Goal: Information Seeking & Learning: Learn about a topic

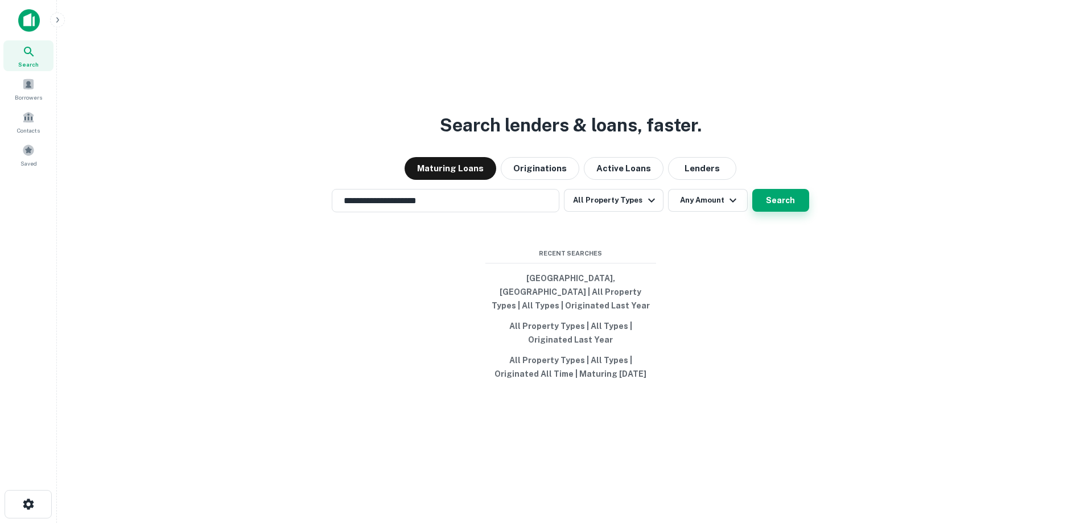
click at [787, 208] on button "Search" at bounding box center [780, 200] width 57 height 23
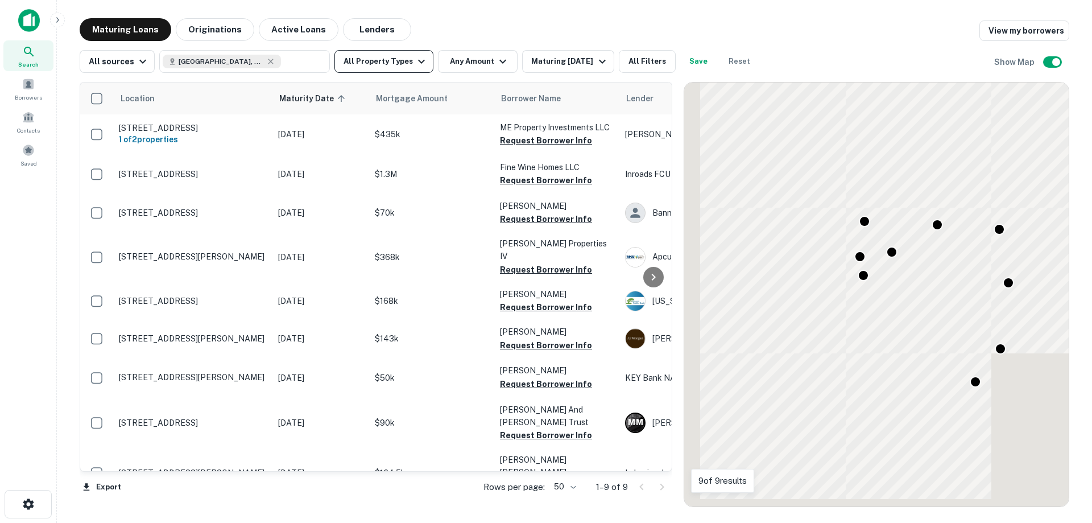
click at [405, 68] on button "All Property Types" at bounding box center [383, 61] width 99 height 23
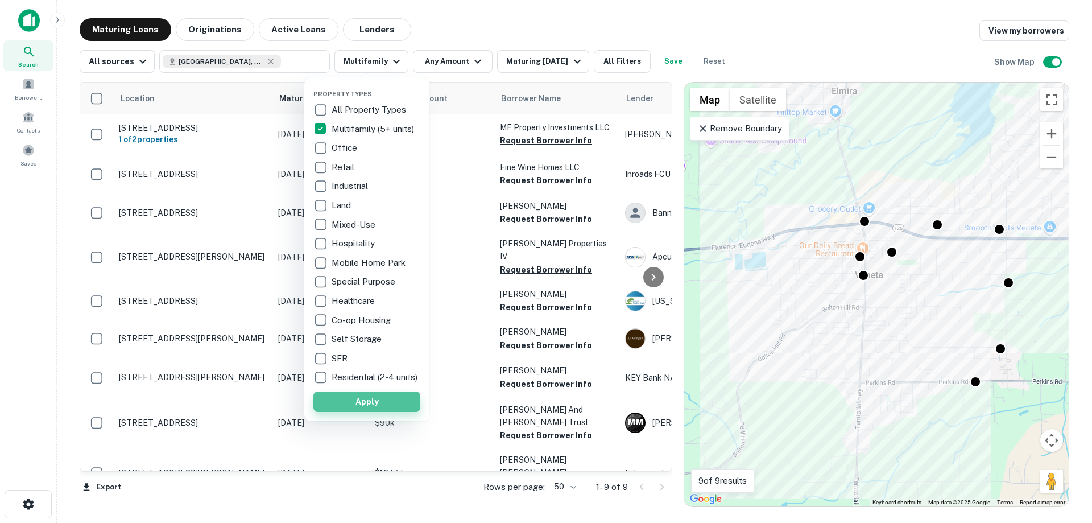
click at [365, 406] on button "Apply" at bounding box center [366, 401] width 107 height 20
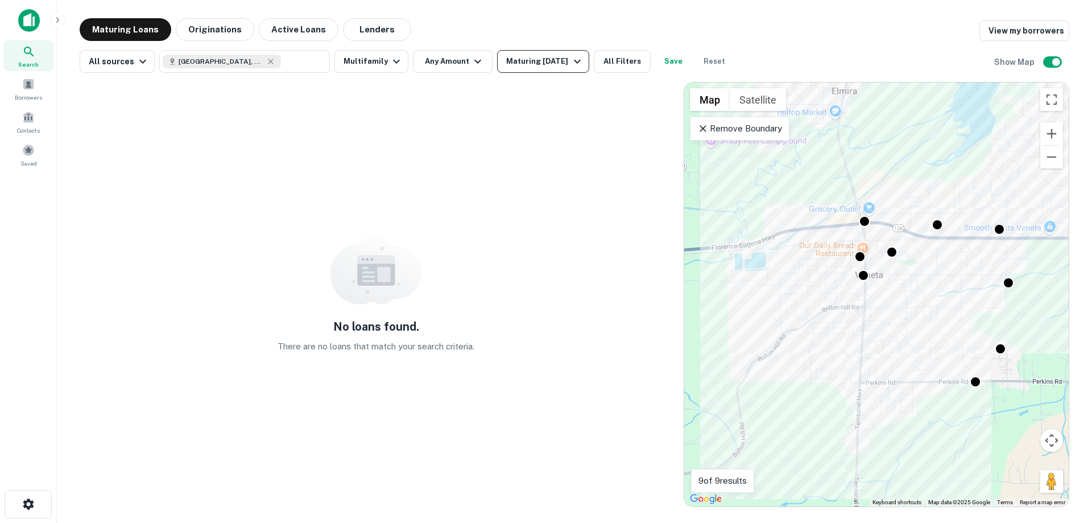
click at [540, 61] on div "Maturing [DATE]" at bounding box center [544, 62] width 77 height 14
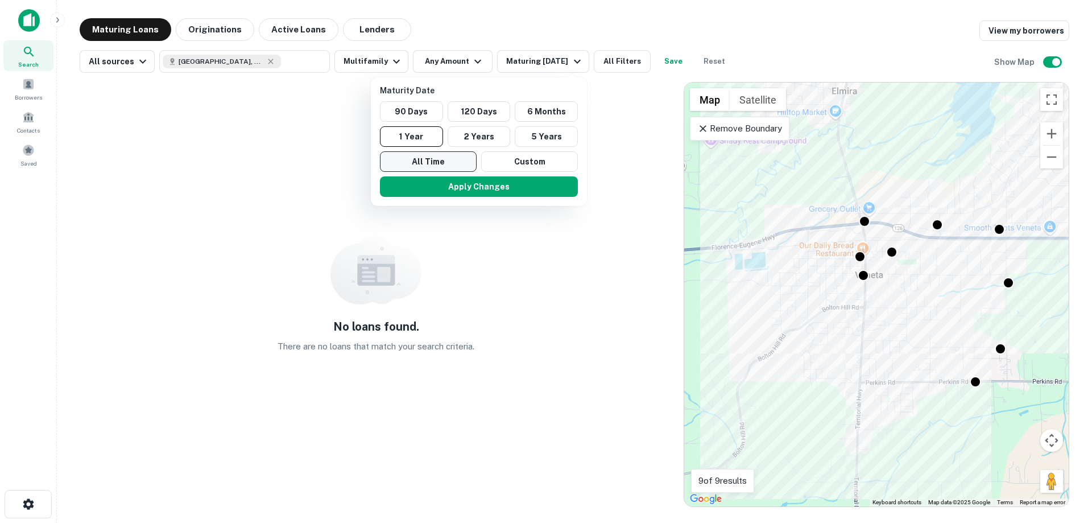
click at [446, 161] on button "All Time" at bounding box center [428, 161] width 97 height 20
click at [607, 75] on div at bounding box center [546, 261] width 1092 height 523
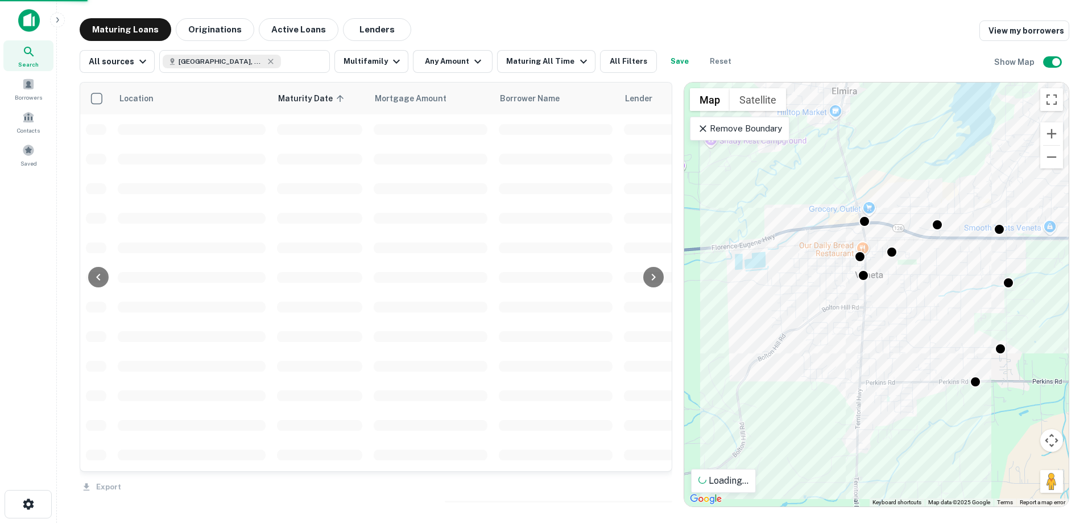
click at [612, 171] on div "Maturity Date 90 Days 120 Days 6 Months 1 Year 2 Years 5 Years All Time Custom …" at bounding box center [546, 261] width 1092 height 523
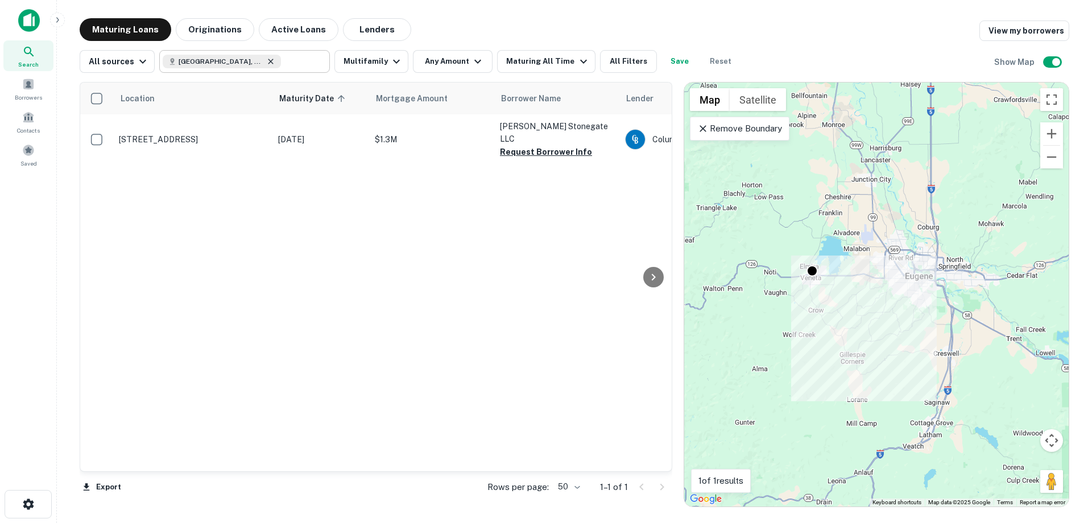
click at [268, 62] on icon at bounding box center [270, 61] width 5 height 5
type input "**********"
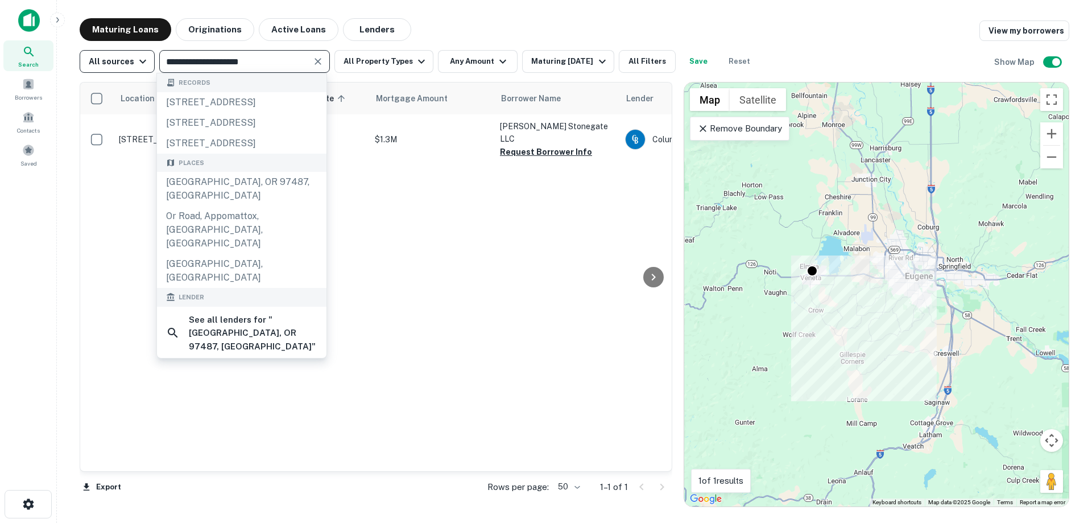
drag, startPoint x: 282, startPoint y: 71, endPoint x: 133, endPoint y: 56, distance: 149.1
click at [140, 63] on div "**********" at bounding box center [419, 61] width 678 height 23
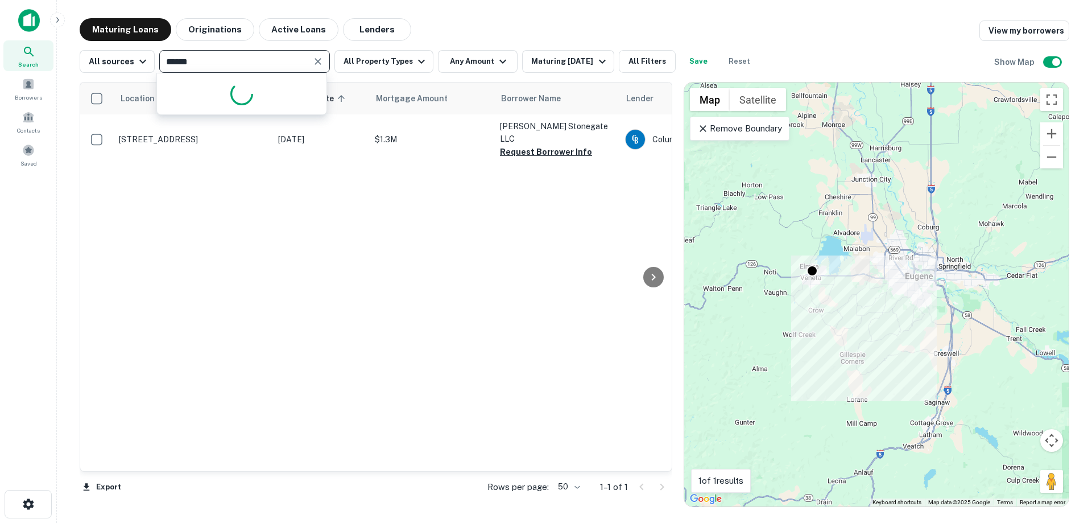
type input "******"
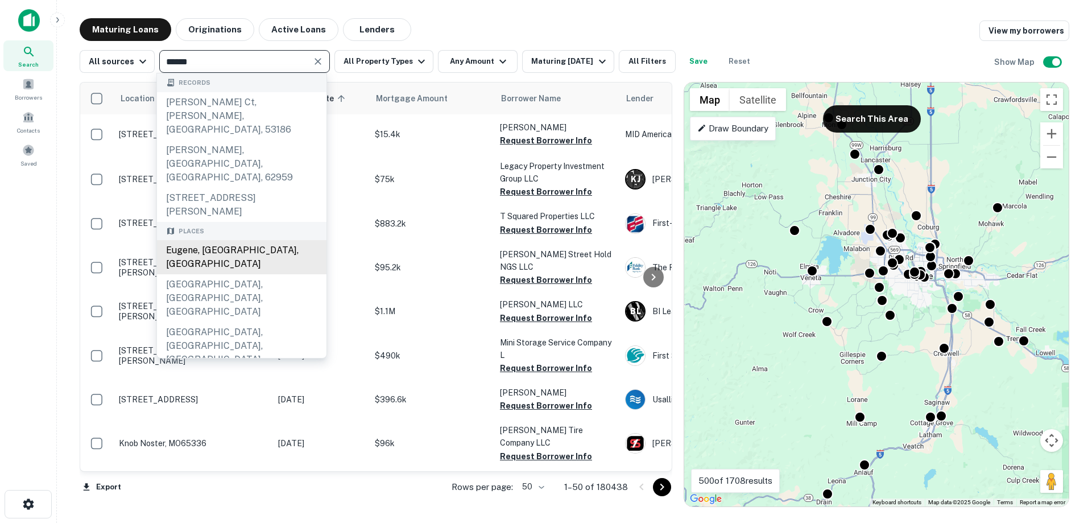
click at [209, 240] on div "Eugene, [GEOGRAPHIC_DATA], [GEOGRAPHIC_DATA]" at bounding box center [242, 257] width 170 height 34
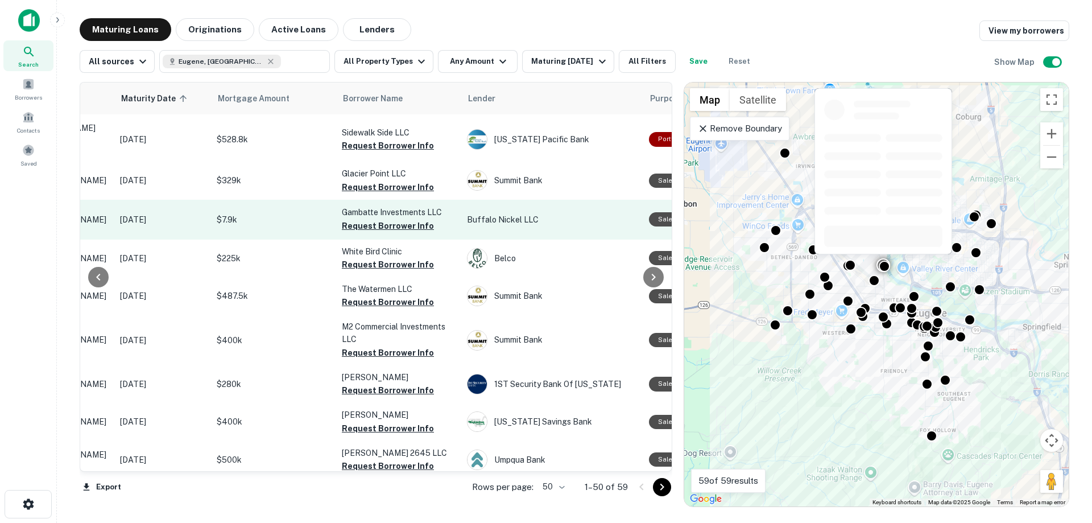
scroll to position [1625, 158]
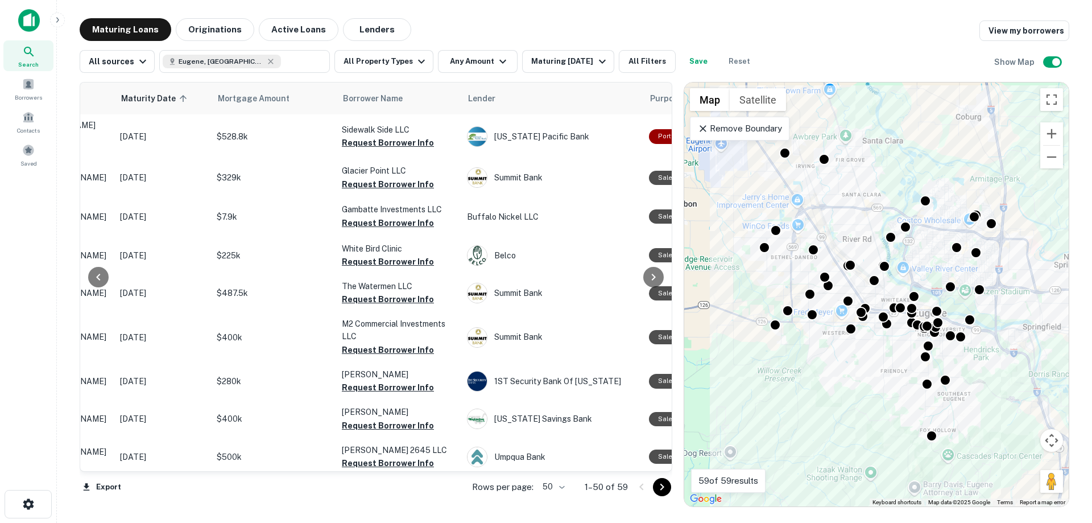
type input "**********"
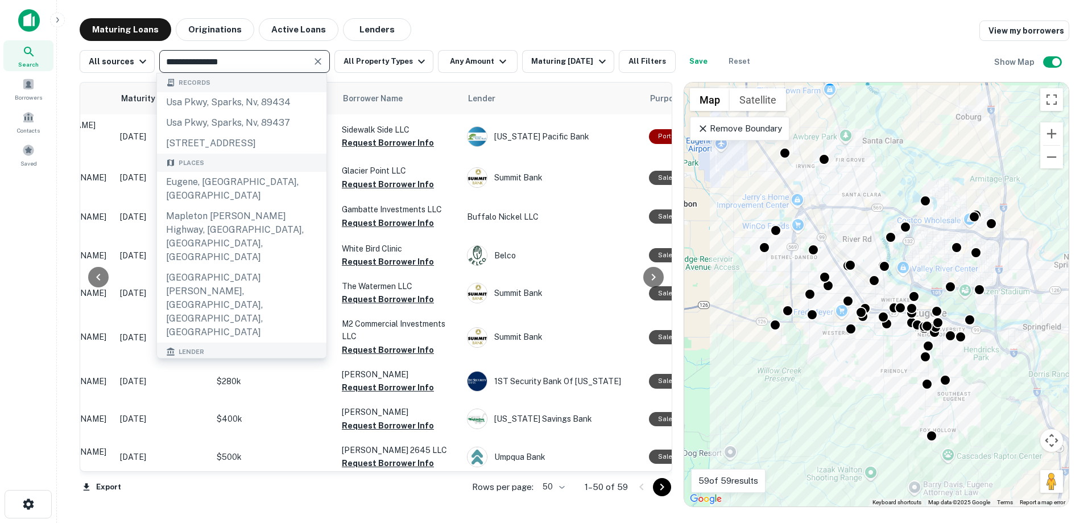
click at [663, 492] on icon "Go to next page" at bounding box center [662, 487] width 14 height 14
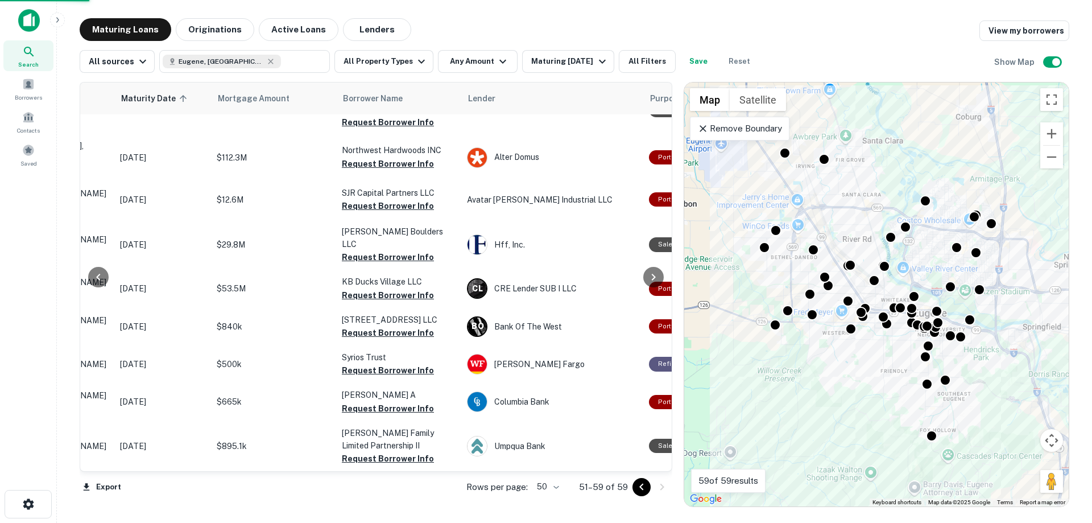
scroll to position [9, 158]
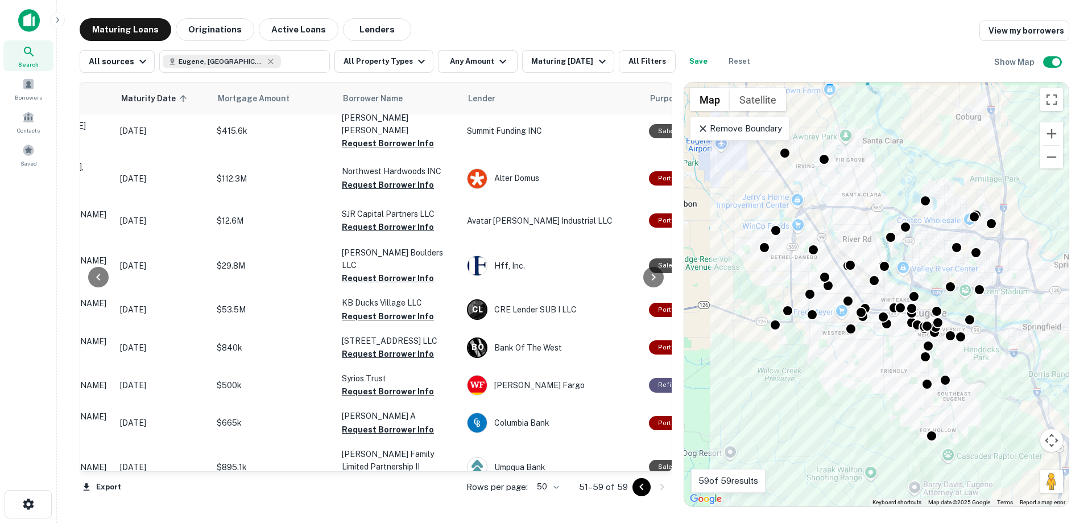
click at [639, 493] on icon "Go to previous page" at bounding box center [642, 487] width 14 height 14
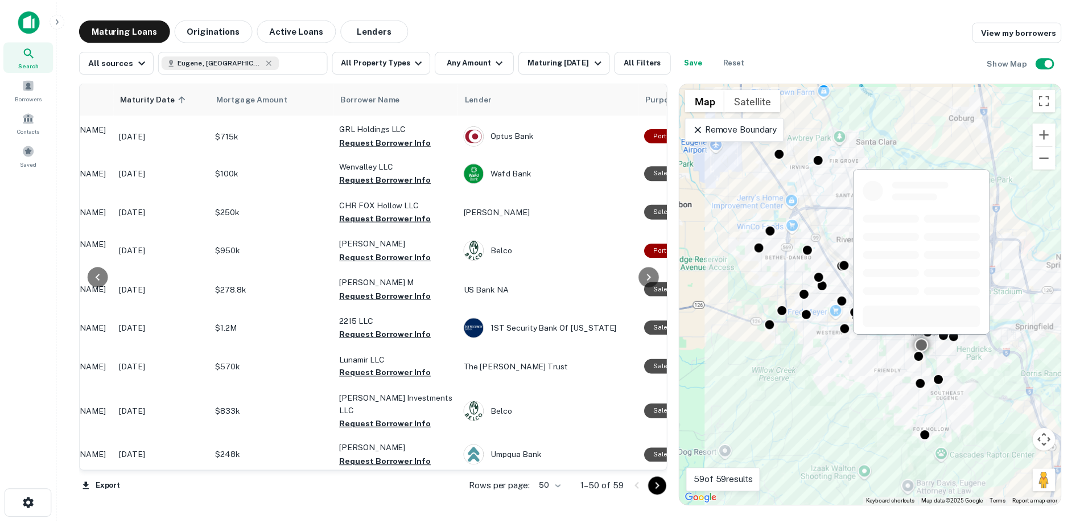
scroll to position [0, 158]
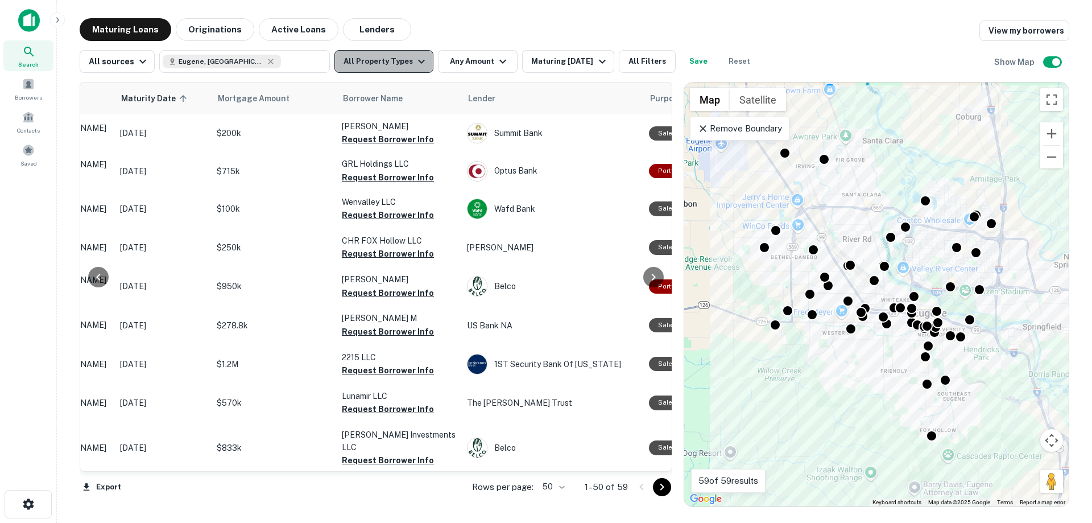
click at [419, 65] on icon "button" at bounding box center [422, 62] width 14 height 14
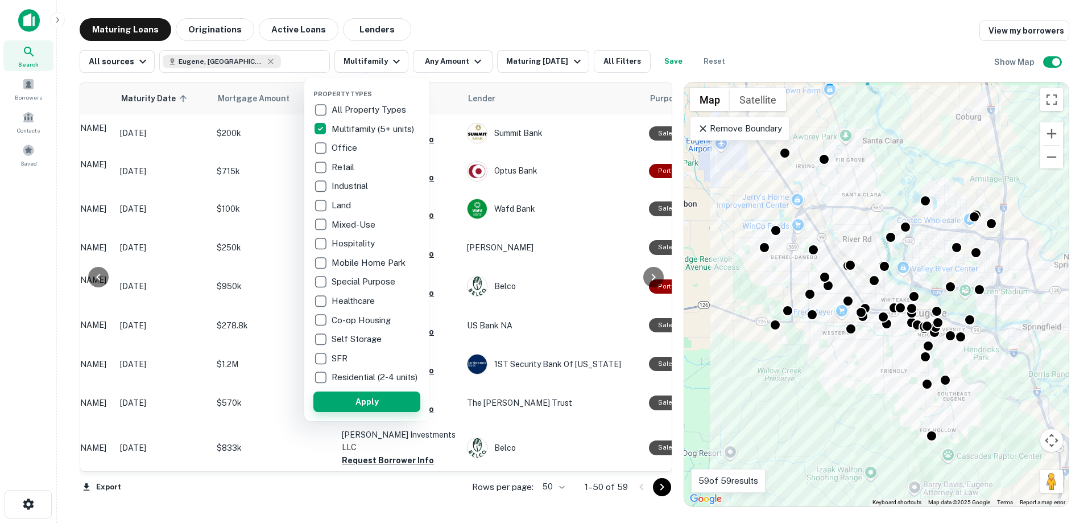
click at [398, 402] on button "Apply" at bounding box center [366, 401] width 107 height 20
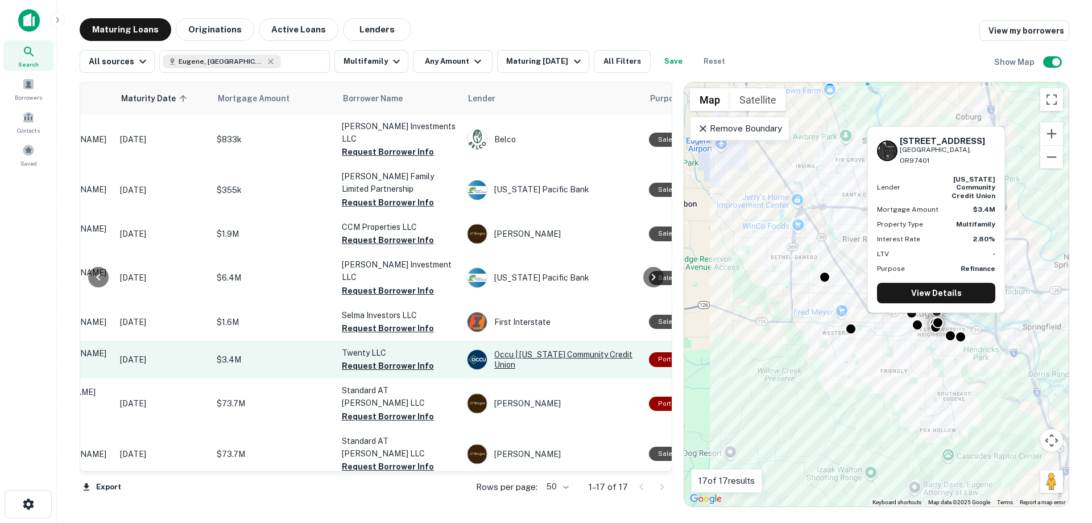
drag, startPoint x: 554, startPoint y: 327, endPoint x: 544, endPoint y: 333, distance: 11.2
click at [544, 349] on div "Occu | [US_STATE] Community Credit Union" at bounding box center [552, 359] width 171 height 20
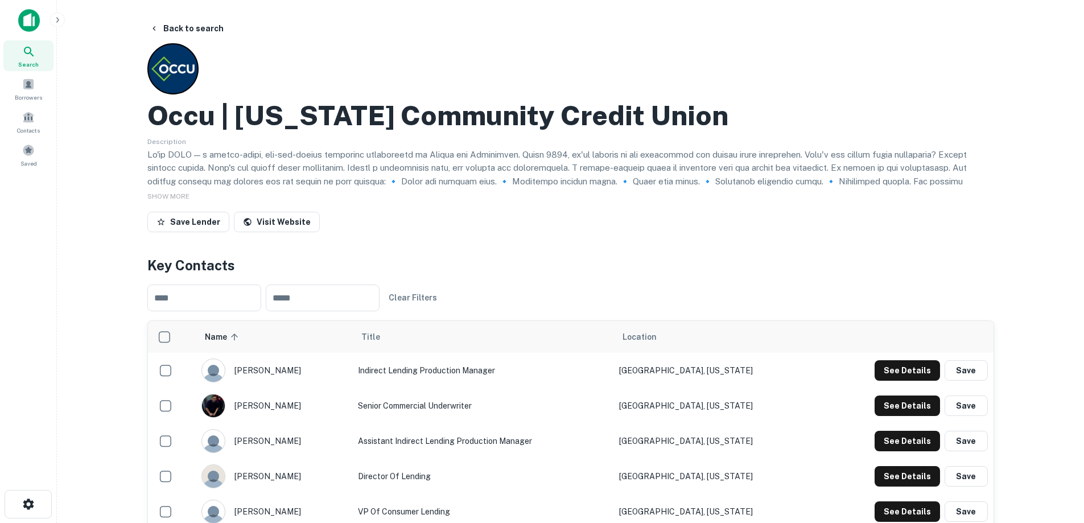
scroll to position [284, 0]
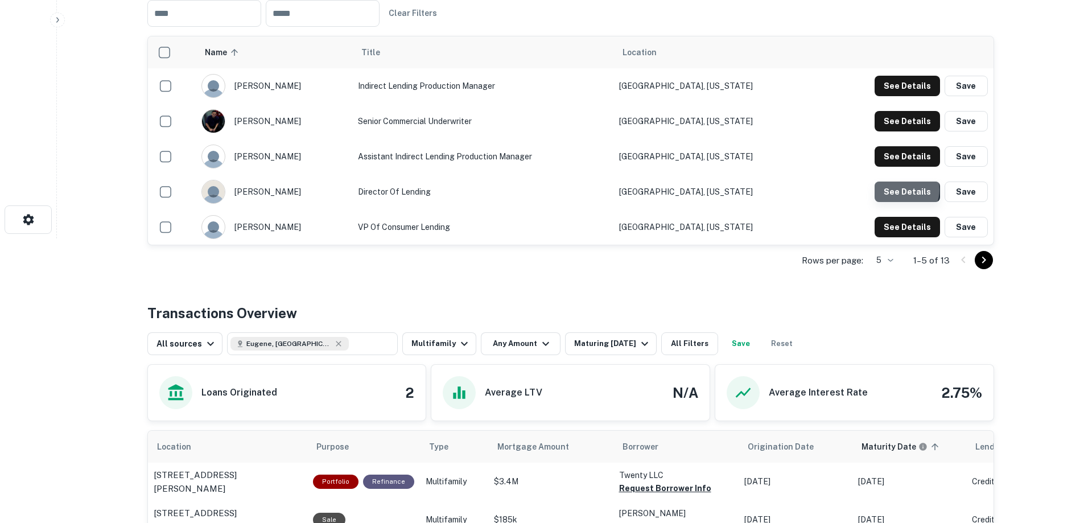
click at [903, 96] on button "See Details" at bounding box center [906, 86] width 65 height 20
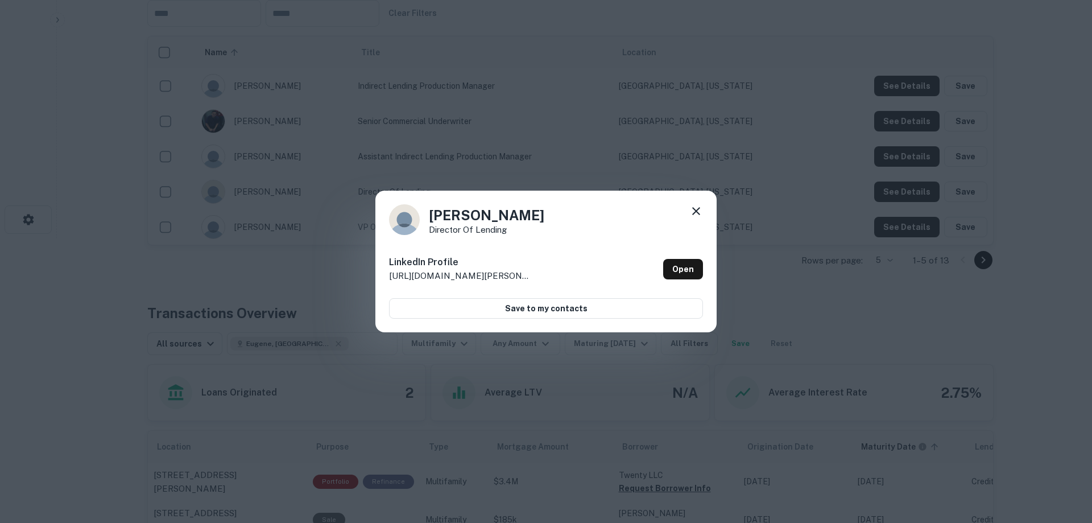
click at [705, 219] on div "[PERSON_NAME] Director of Lending LinkedIn Profile [URL][DOMAIN_NAME][PERSON_NA…" at bounding box center [545, 262] width 341 height 142
click at [684, 270] on link "Open" at bounding box center [683, 269] width 40 height 20
click at [697, 211] on icon at bounding box center [696, 211] width 14 height 14
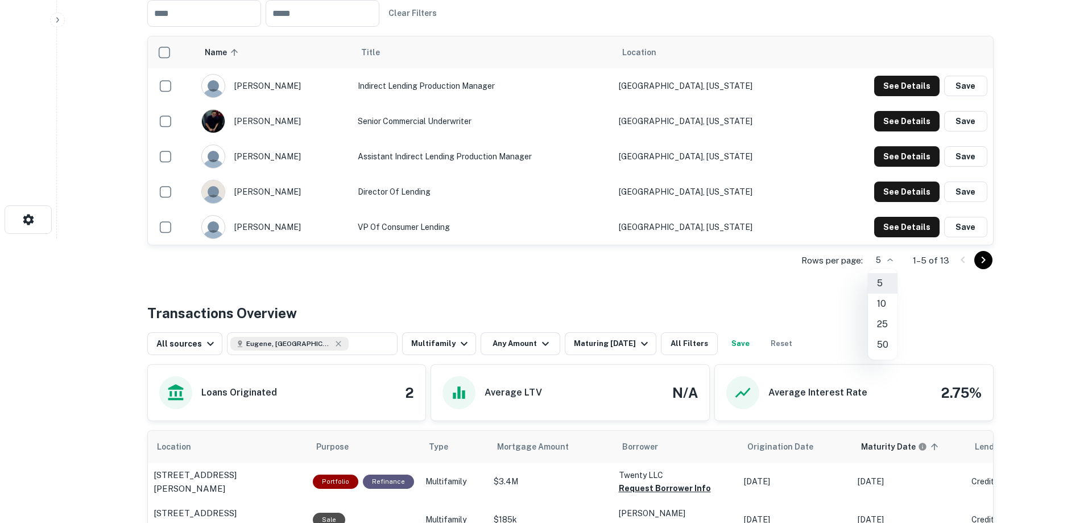
click at [882, 314] on li "25" at bounding box center [883, 324] width 30 height 20
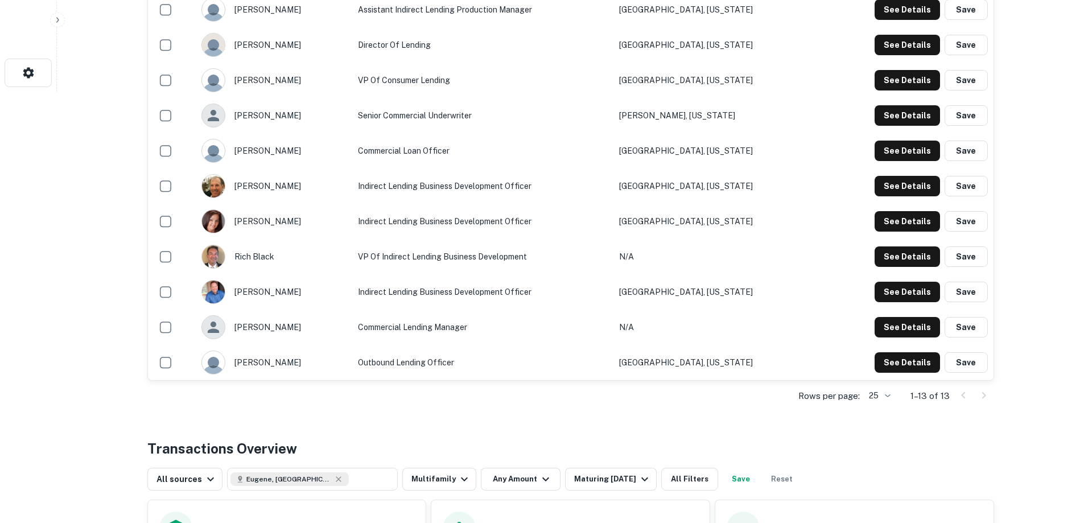
scroll to position [147, 0]
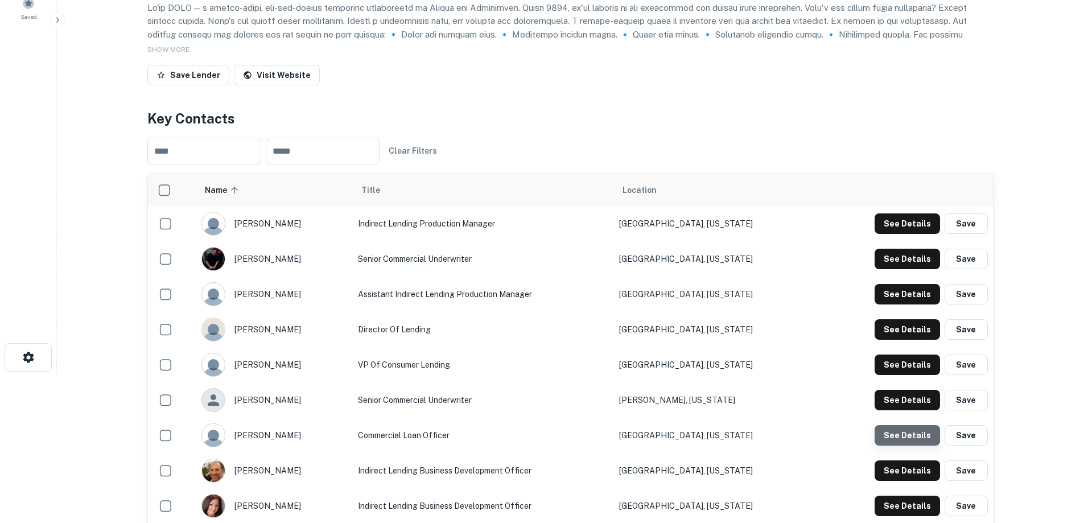
click at [908, 234] on button "See Details" at bounding box center [906, 223] width 65 height 20
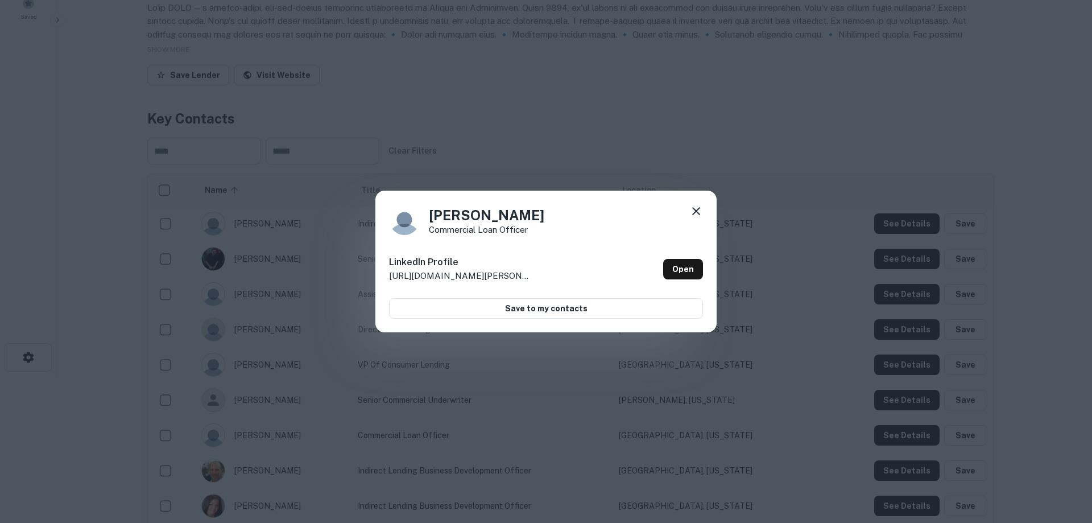
click at [693, 213] on icon at bounding box center [696, 211] width 14 height 14
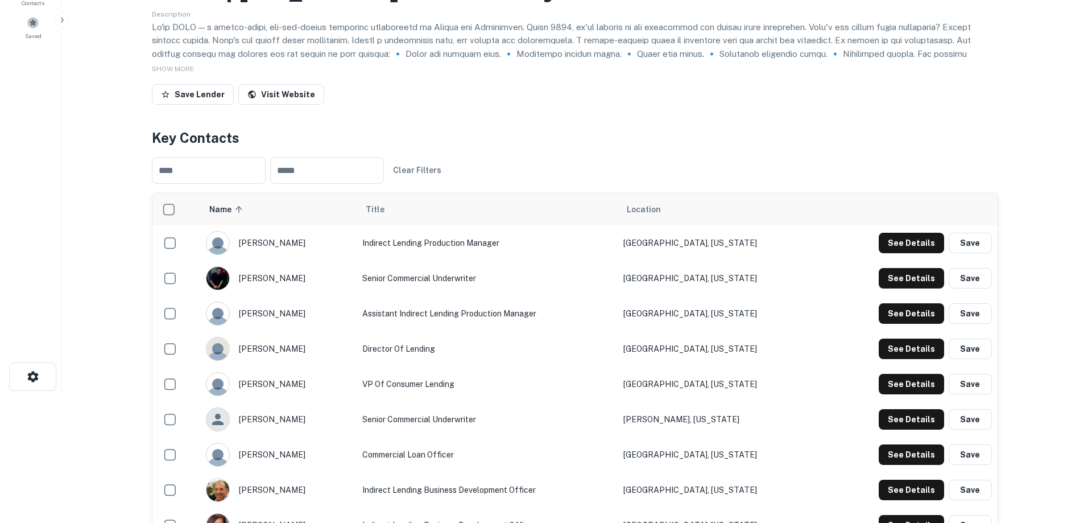
scroll to position [0, 0]
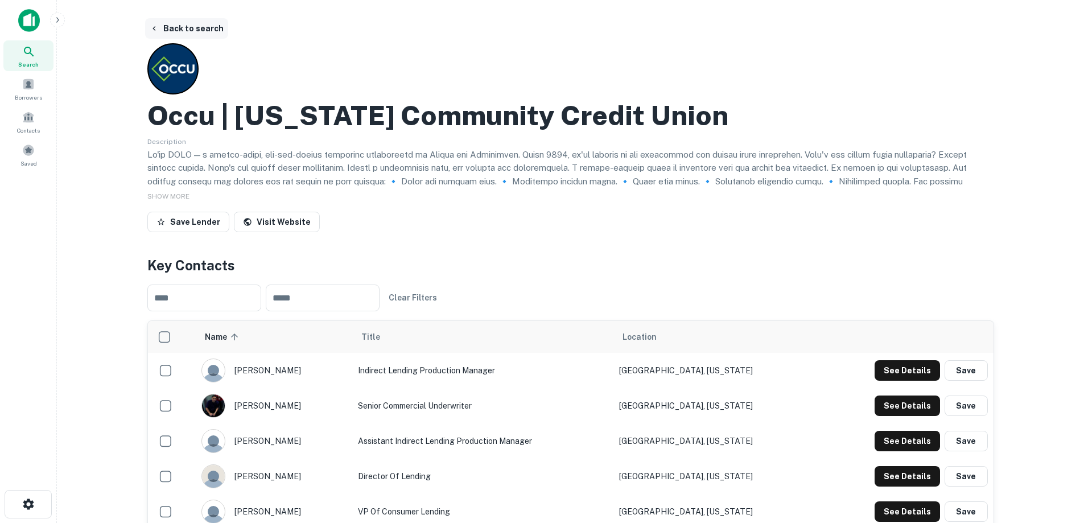
click at [164, 25] on button "Back to search" at bounding box center [186, 28] width 83 height 20
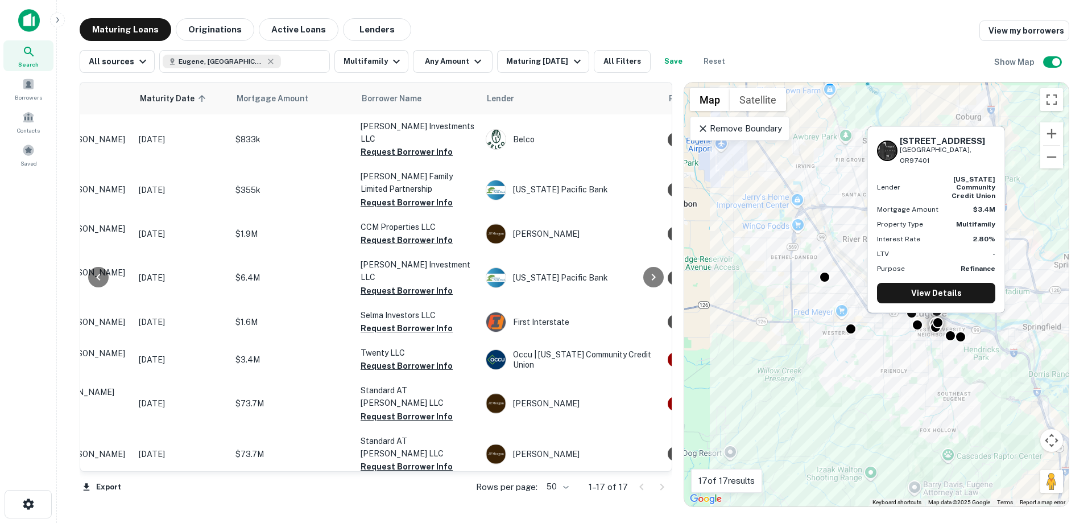
scroll to position [319, 139]
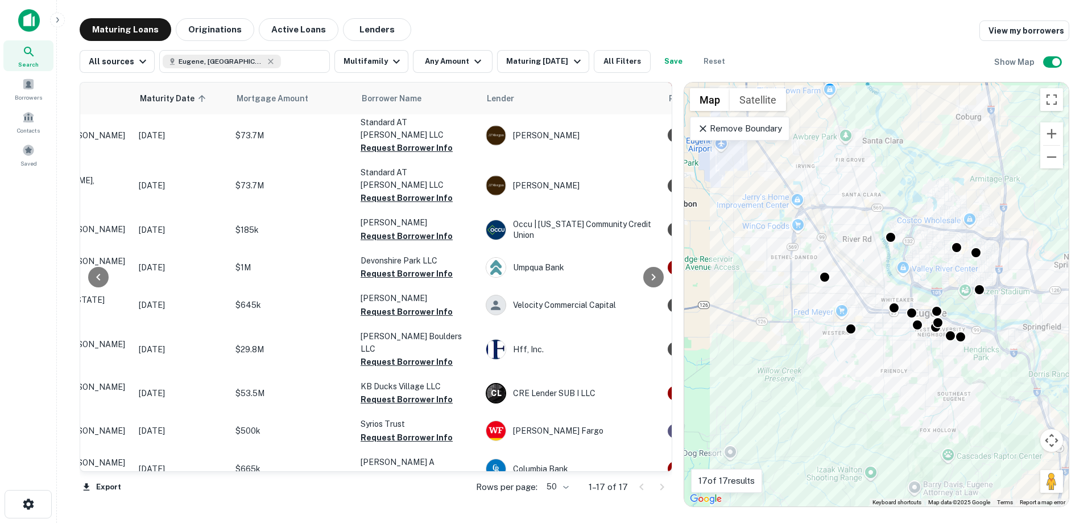
click at [662, 491] on div at bounding box center [652, 487] width 39 height 18
click at [662, 488] on div at bounding box center [652, 487] width 39 height 18
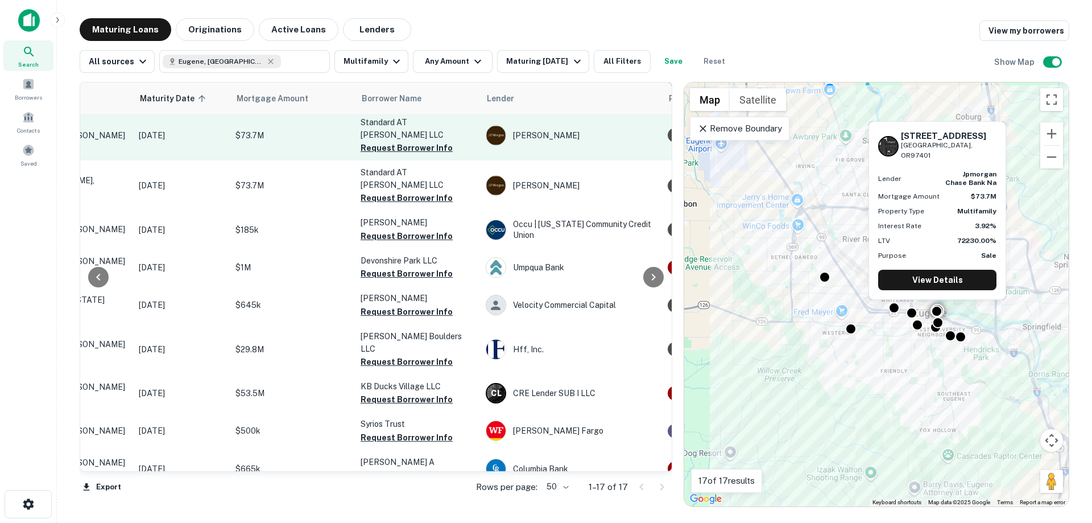
scroll to position [0, 139]
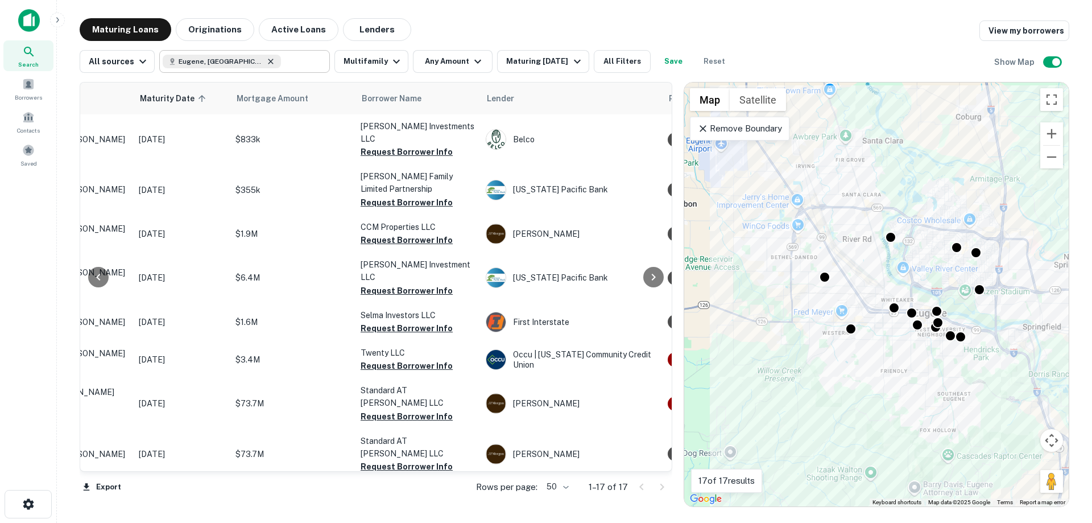
click at [266, 62] on icon at bounding box center [270, 61] width 9 height 9
type input "**********"
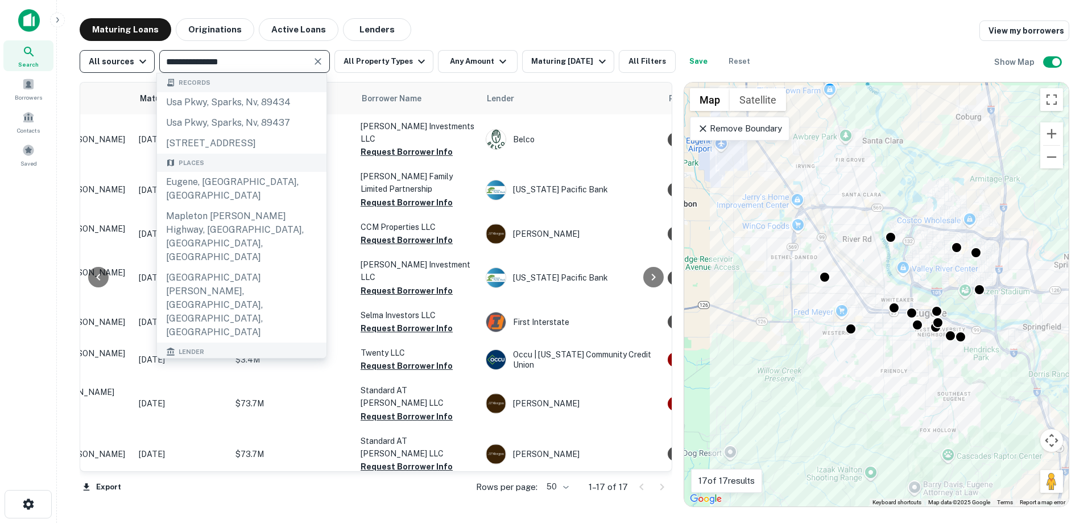
drag, startPoint x: 251, startPoint y: 61, endPoint x: 98, endPoint y: 50, distance: 153.4
click at [100, 51] on div "**********" at bounding box center [419, 61] width 678 height 23
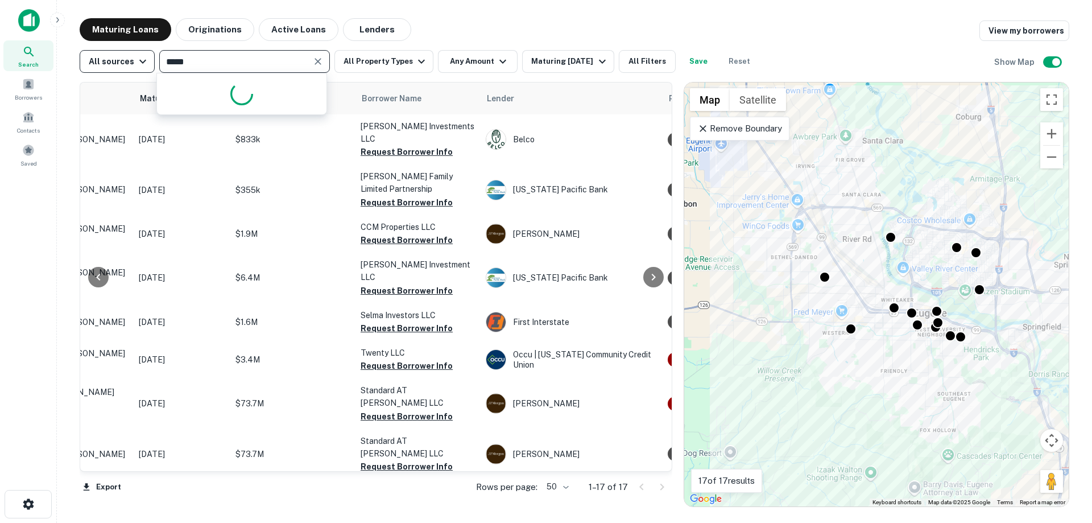
type input "******"
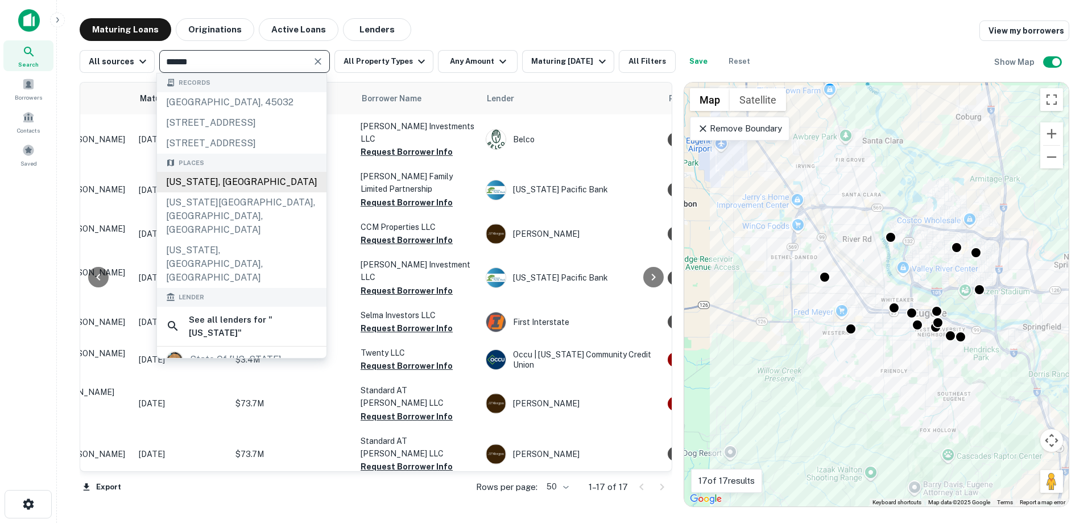
click at [221, 192] on div "[US_STATE], [GEOGRAPHIC_DATA]" at bounding box center [242, 182] width 170 height 20
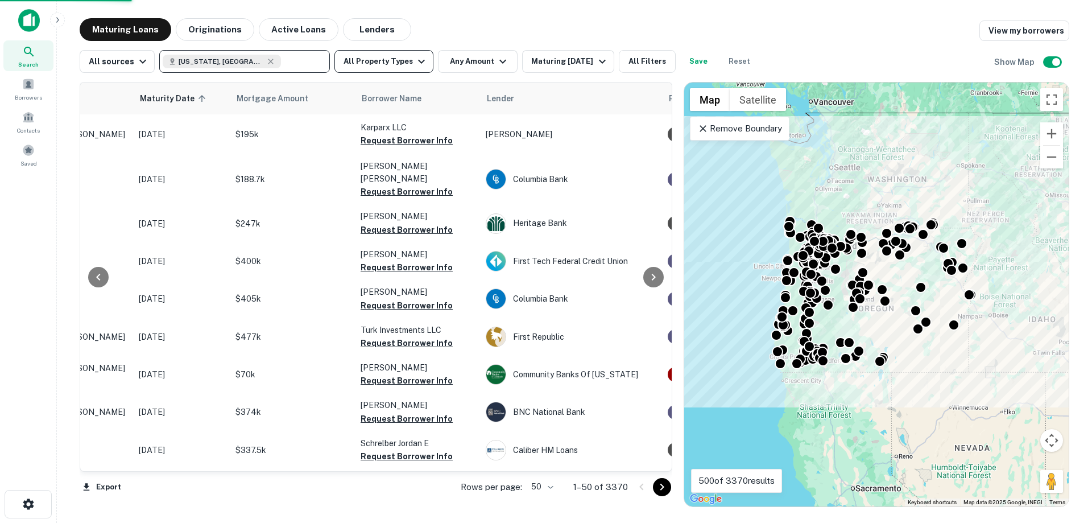
click at [377, 69] on button "All Property Types" at bounding box center [383, 61] width 99 height 23
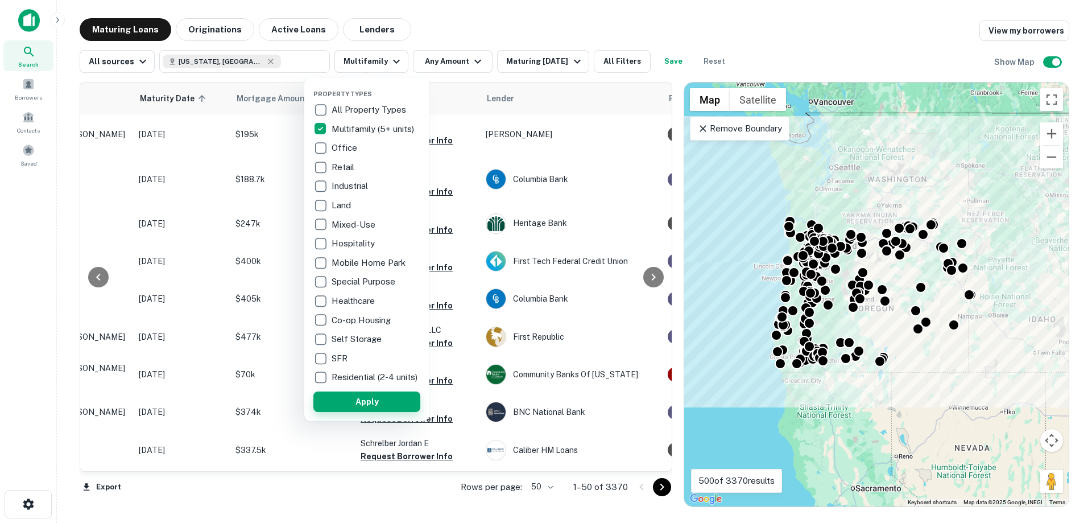
click at [380, 408] on button "Apply" at bounding box center [366, 401] width 107 height 20
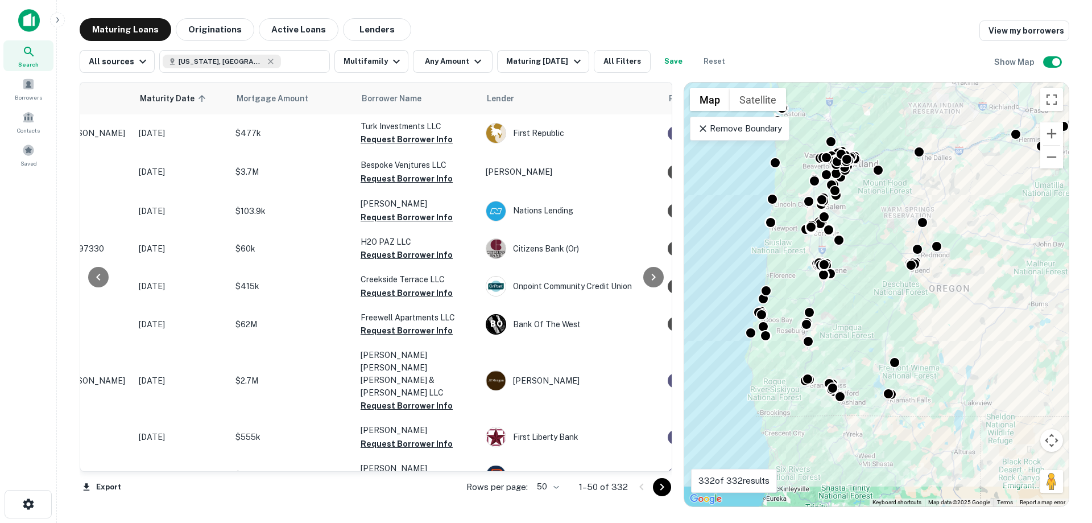
drag, startPoint x: 812, startPoint y: 291, endPoint x: 861, endPoint y: 309, distance: 52.2
click at [861, 309] on div "To activate drag with keyboard, press Alt + Enter. Once in keyboard drag state,…" at bounding box center [876, 294] width 385 height 424
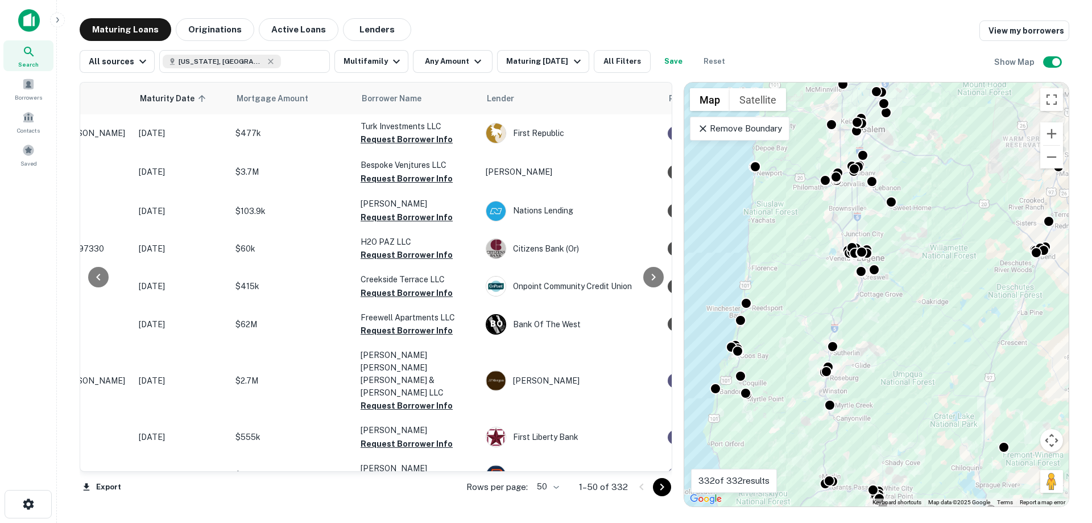
click at [877, 312] on div "To activate drag with keyboard, press Alt + Enter. Once in keyboard drag state,…" at bounding box center [876, 294] width 385 height 424
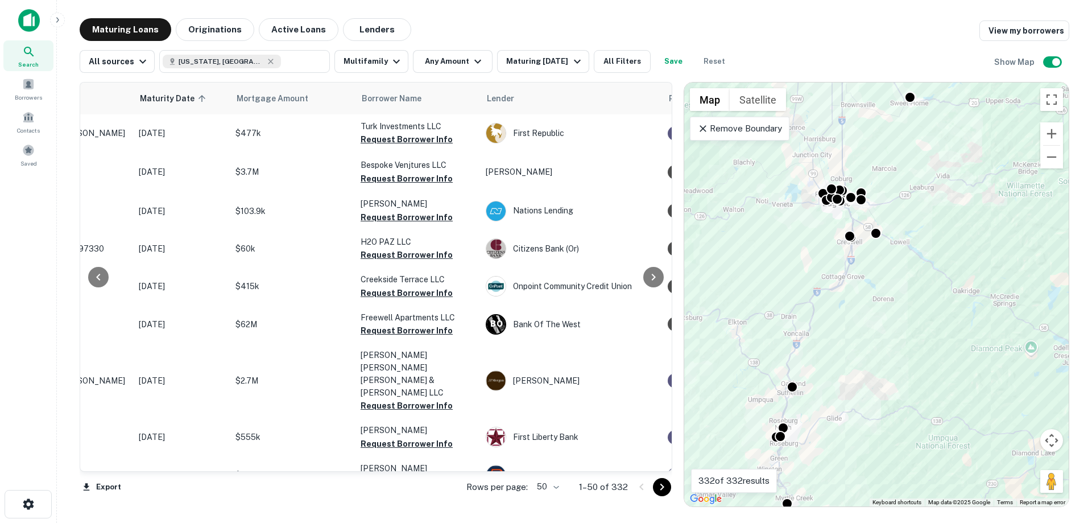
drag, startPoint x: 880, startPoint y: 315, endPoint x: 907, endPoint y: 341, distance: 37.4
click at [907, 341] on div "To activate drag with keyboard, press Alt + Enter. Once in keyboard drag state,…" at bounding box center [876, 294] width 385 height 424
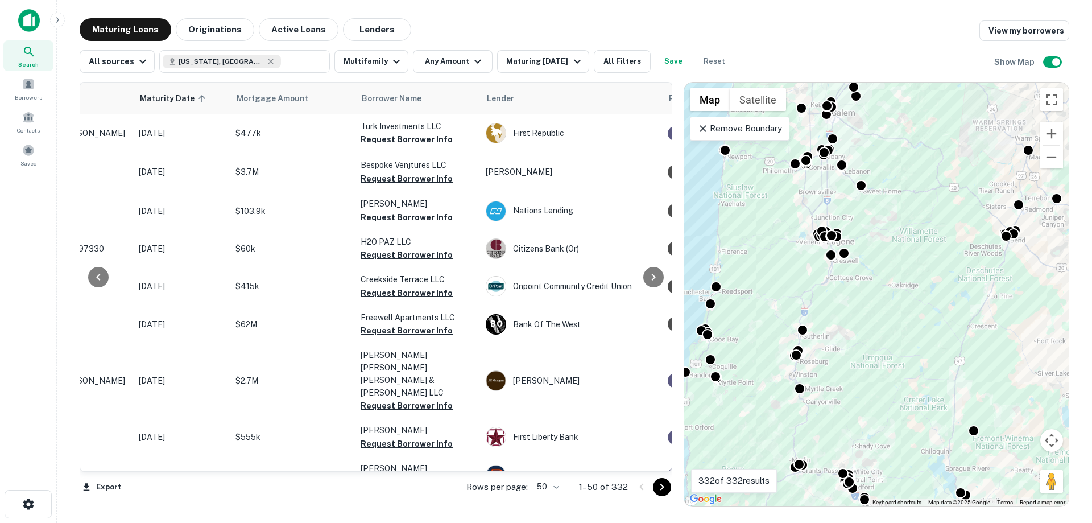
drag, startPoint x: 965, startPoint y: 365, endPoint x: 898, endPoint y: 316, distance: 83.1
click at [898, 316] on div "To activate drag with keyboard, press Alt + Enter. Once in keyboard drag state,…" at bounding box center [876, 294] width 385 height 424
drag, startPoint x: 664, startPoint y: 119, endPoint x: 663, endPoint y: 143, distance: 24.5
click at [663, 143] on div at bounding box center [653, 276] width 23 height 389
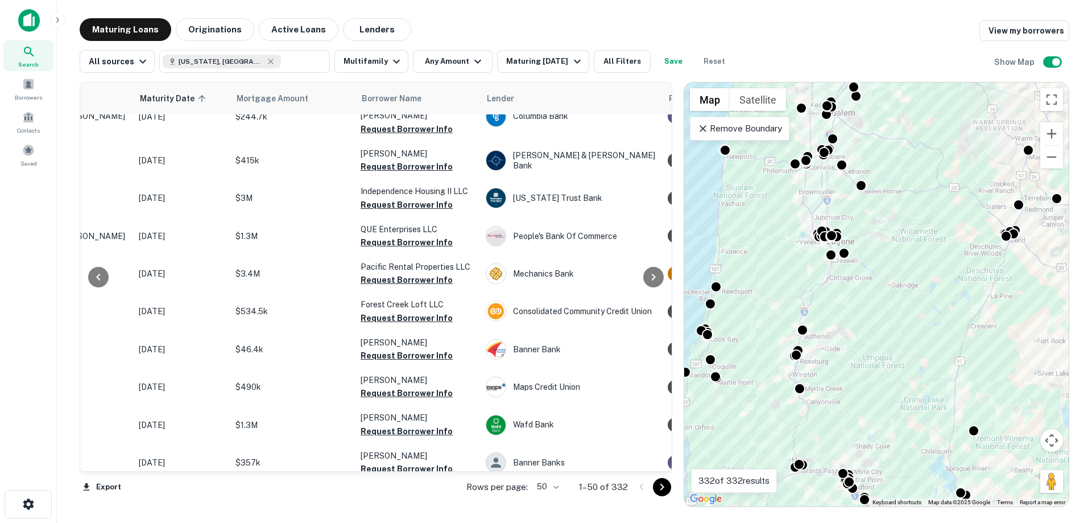
scroll to position [1613, 139]
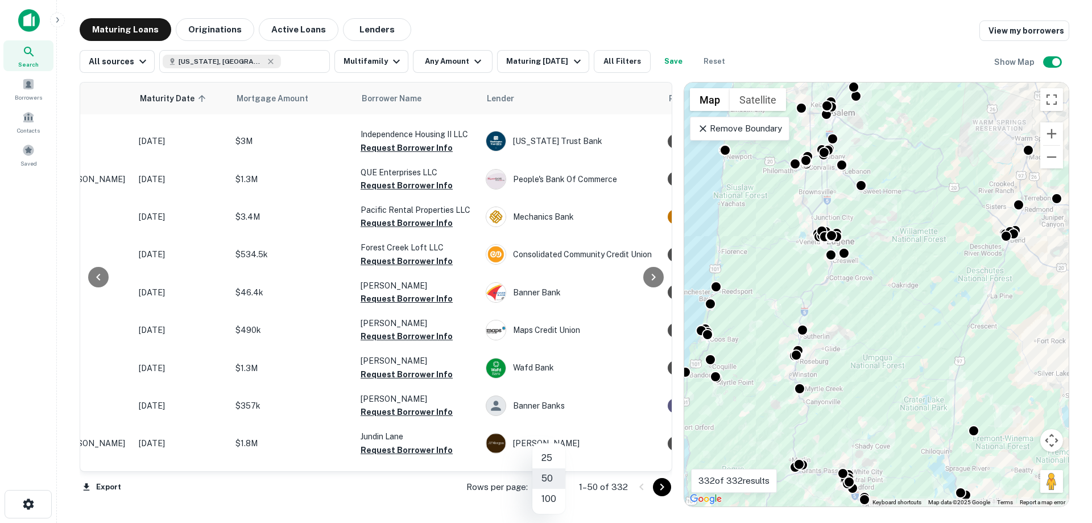
click at [555, 483] on body "Search Borrowers Contacts Saved Maturing Loans Originations Active Loans Lender…" at bounding box center [546, 261] width 1092 height 523
click at [548, 504] on li "100" at bounding box center [548, 499] width 33 height 20
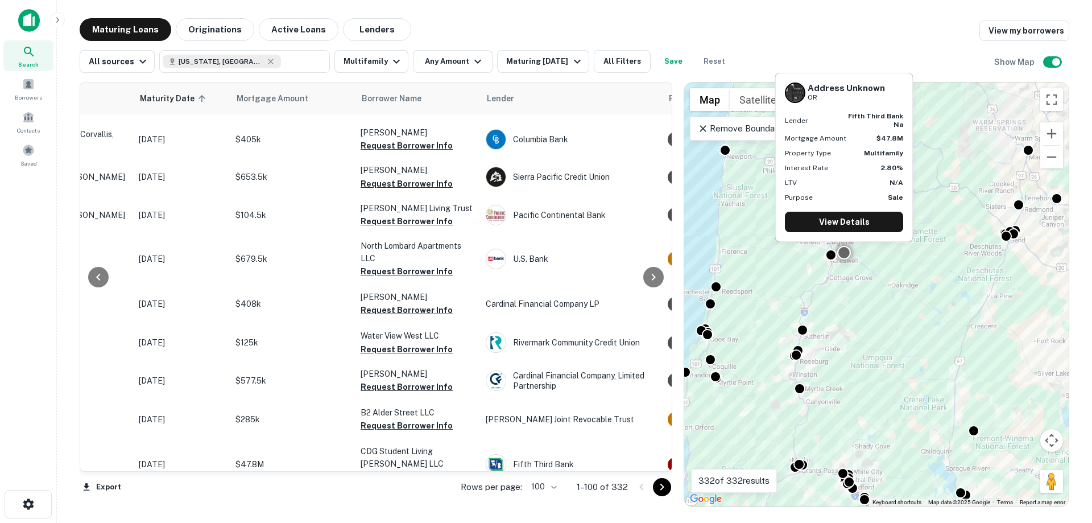
scroll to position [3577, 139]
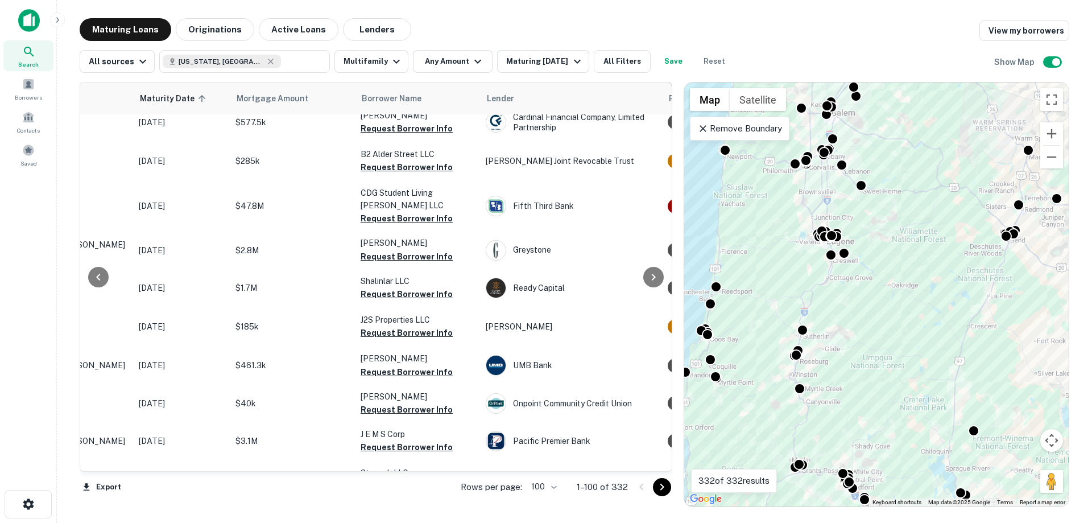
click at [659, 482] on icon "Go to next page" at bounding box center [662, 487] width 14 height 14
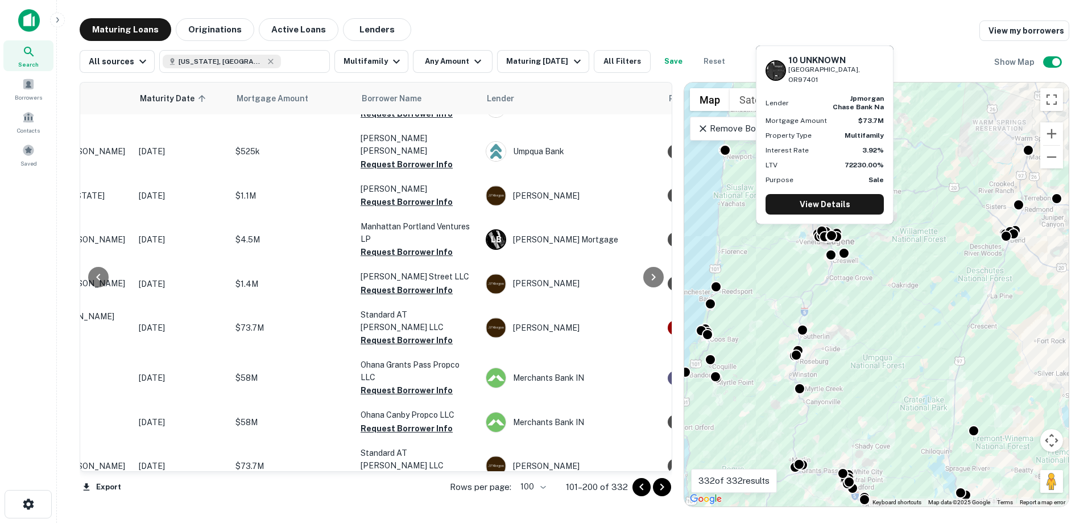
scroll to position [3718, 139]
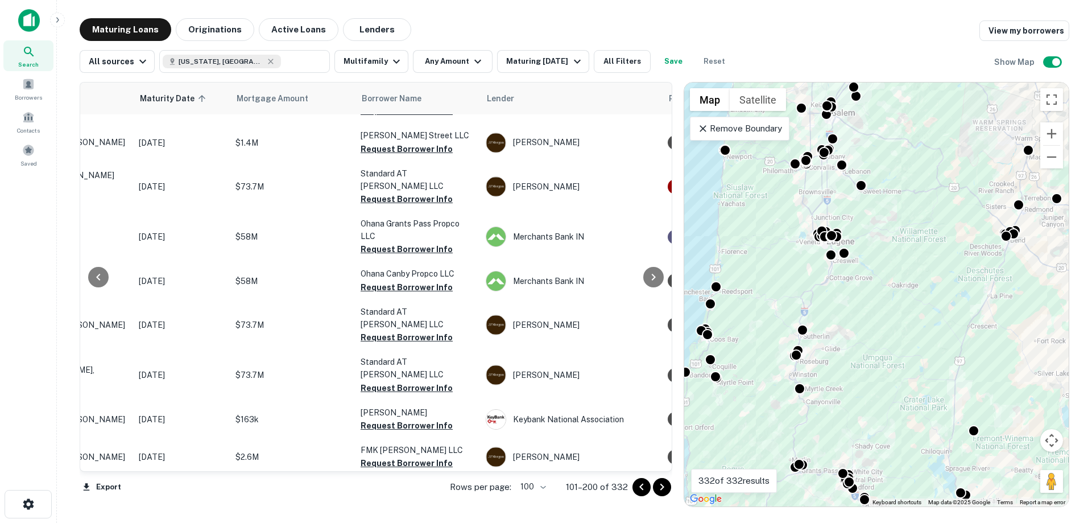
click at [664, 484] on icon "Go to next page" at bounding box center [662, 487] width 14 height 14
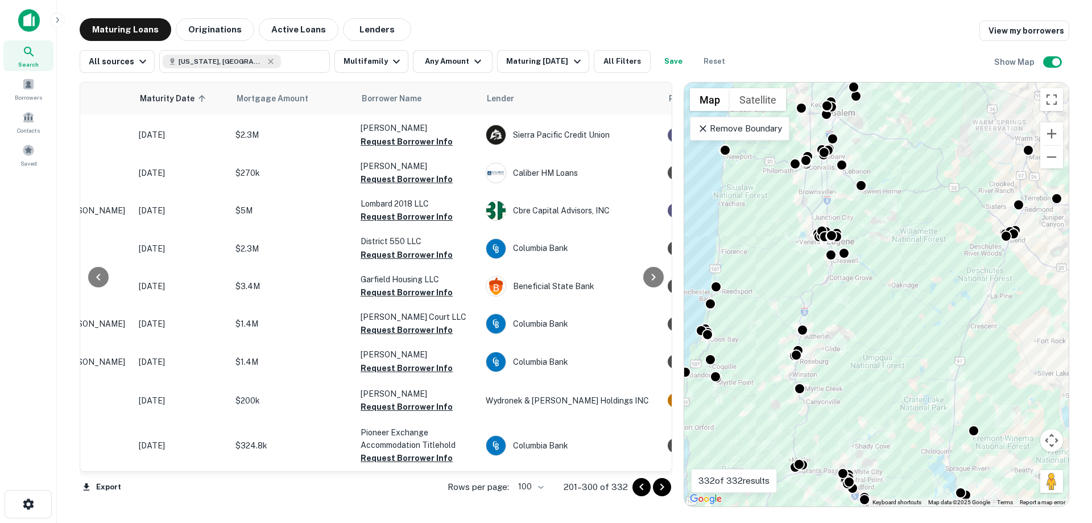
scroll to position [3569, 139]
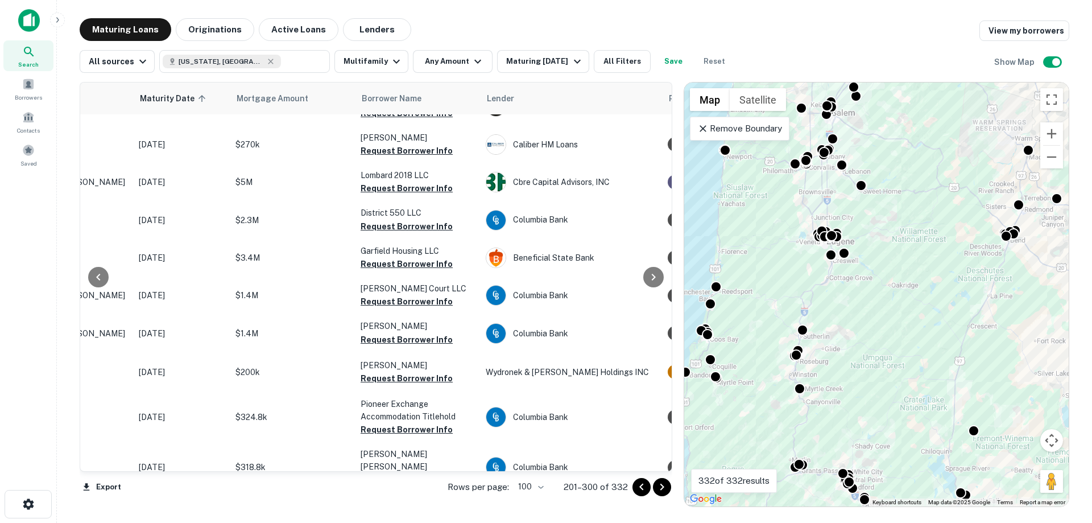
click at [664, 481] on icon "Go to next page" at bounding box center [662, 487] width 14 height 14
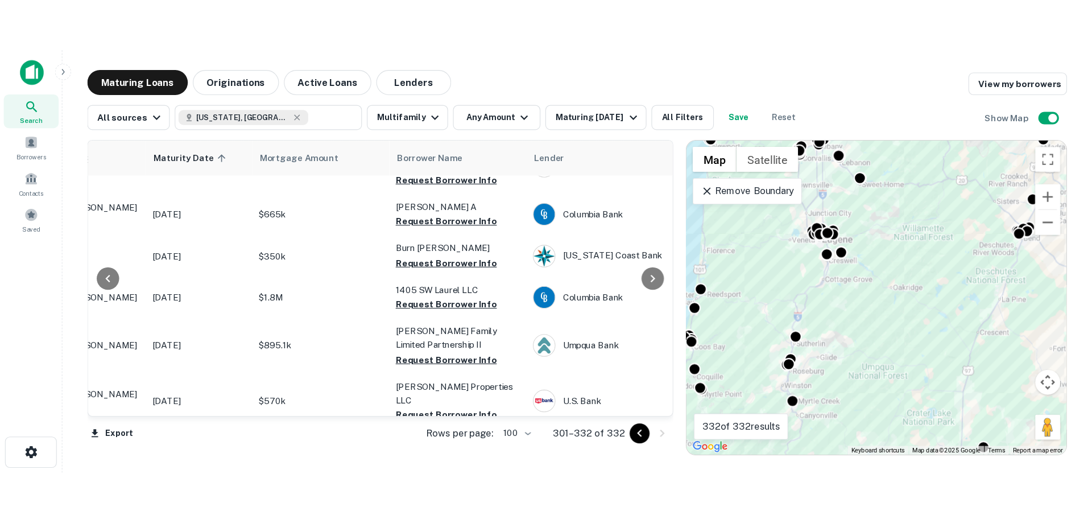
scroll to position [917, 139]
